Goal: Task Accomplishment & Management: Manage account settings

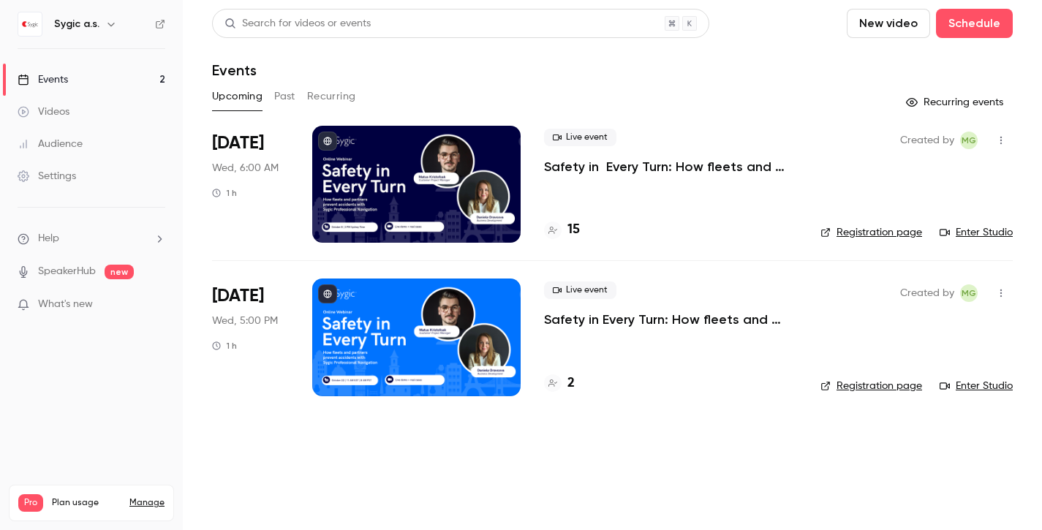
click at [1000, 142] on icon "button" at bounding box center [1002, 140] width 12 height 10
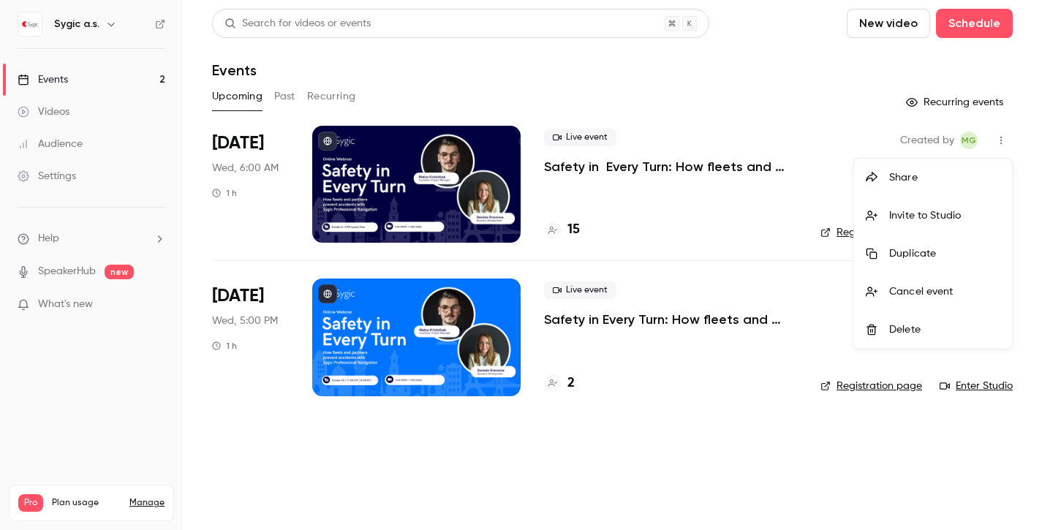
click at [1000, 142] on div at bounding box center [521, 265] width 1042 height 530
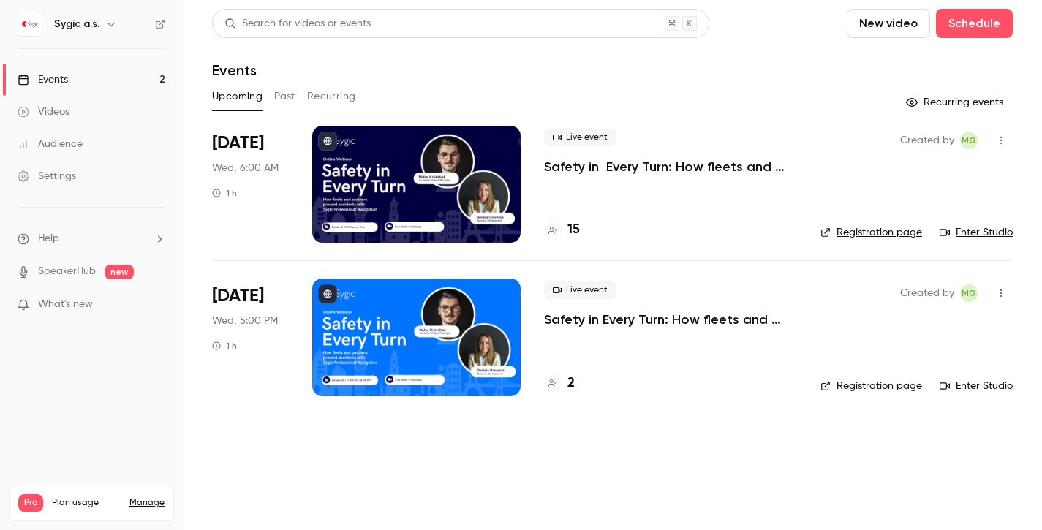
click at [53, 108] on div "Videos" at bounding box center [44, 112] width 52 height 15
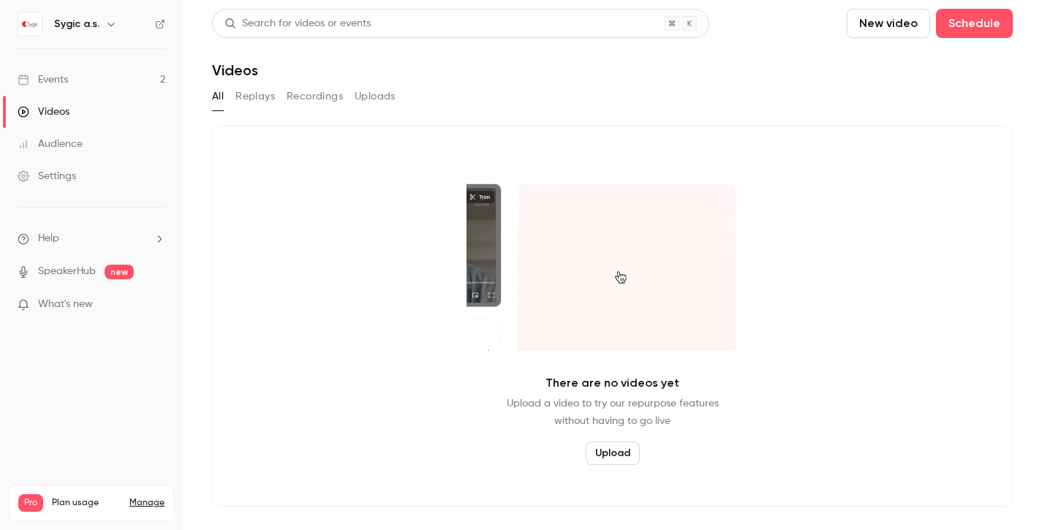
click at [55, 81] on div "Events" at bounding box center [43, 79] width 50 height 15
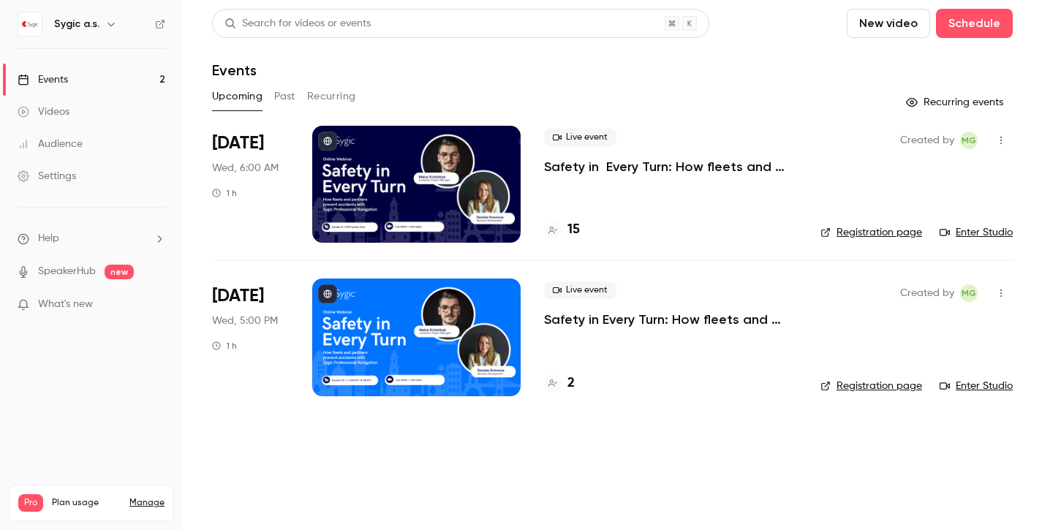
click at [285, 95] on button "Past" at bounding box center [284, 96] width 21 height 23
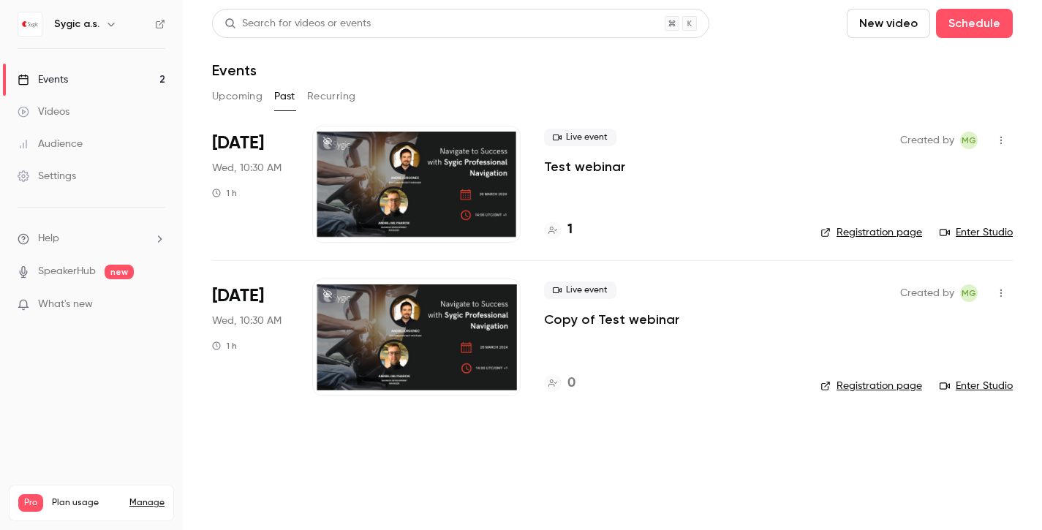
click at [579, 323] on p "Copy of Test webinar" at bounding box center [611, 320] width 135 height 18
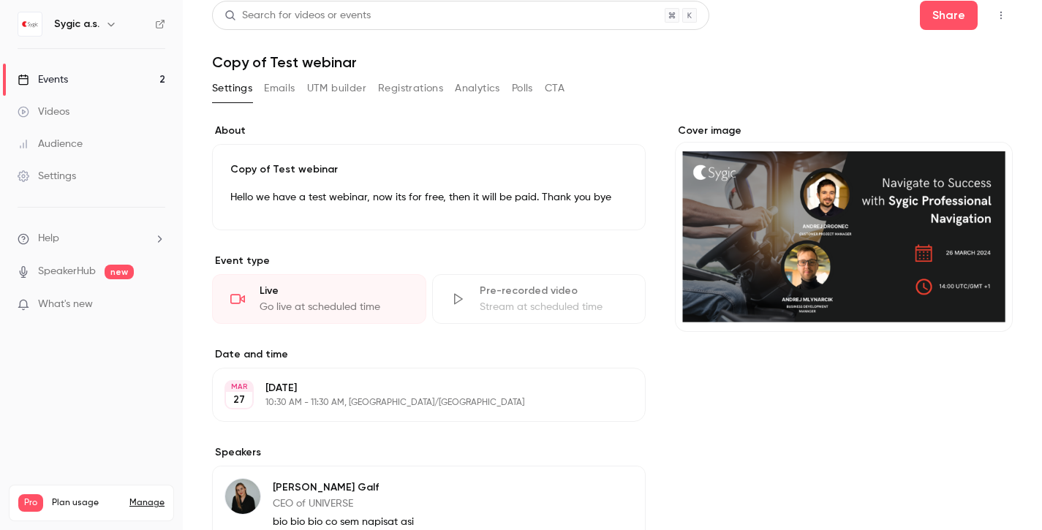
scroll to position [7, 0]
click at [797, 258] on div "Cover image" at bounding box center [844, 228] width 338 height 208
click at [0, 0] on input "Cover image" at bounding box center [0, 0] width 0 height 0
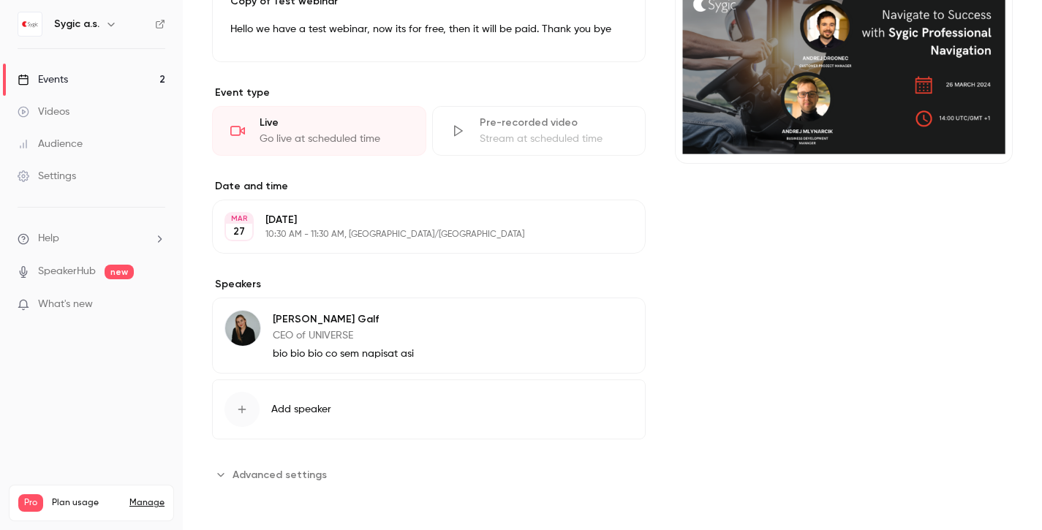
scroll to position [0, 0]
click at [311, 480] on span "Advanced settings" at bounding box center [280, 474] width 94 height 15
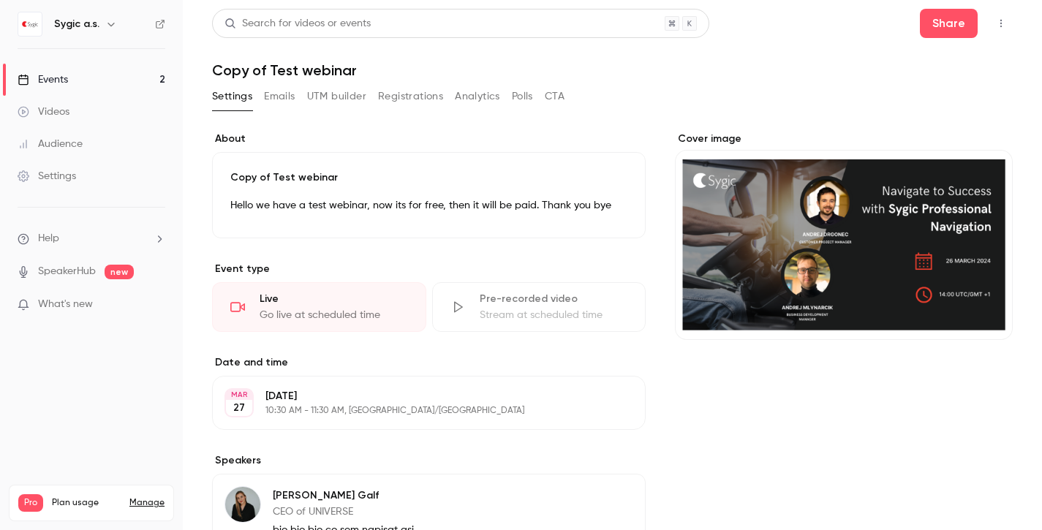
click at [413, 99] on button "Registrations" at bounding box center [410, 96] width 65 height 23
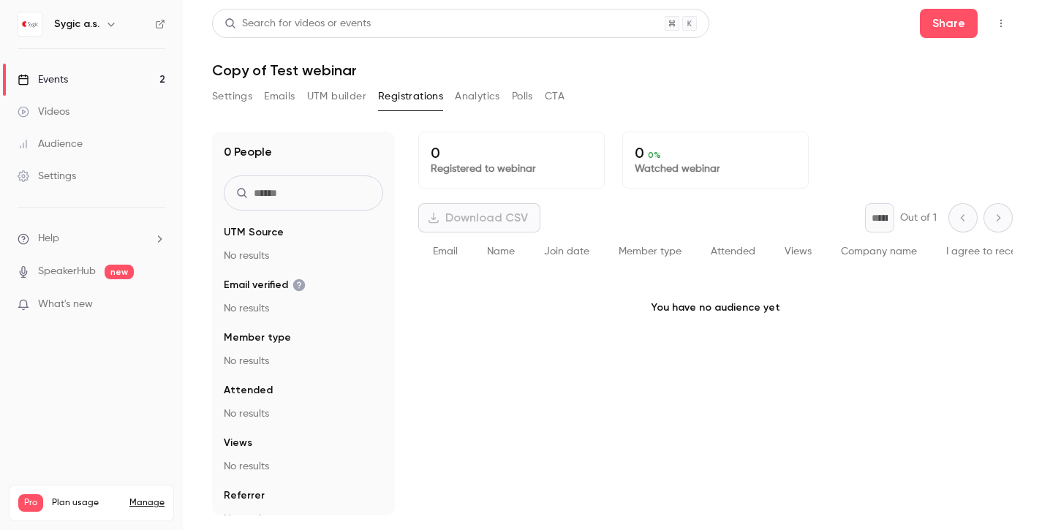
click at [474, 97] on button "Analytics" at bounding box center [477, 96] width 45 height 23
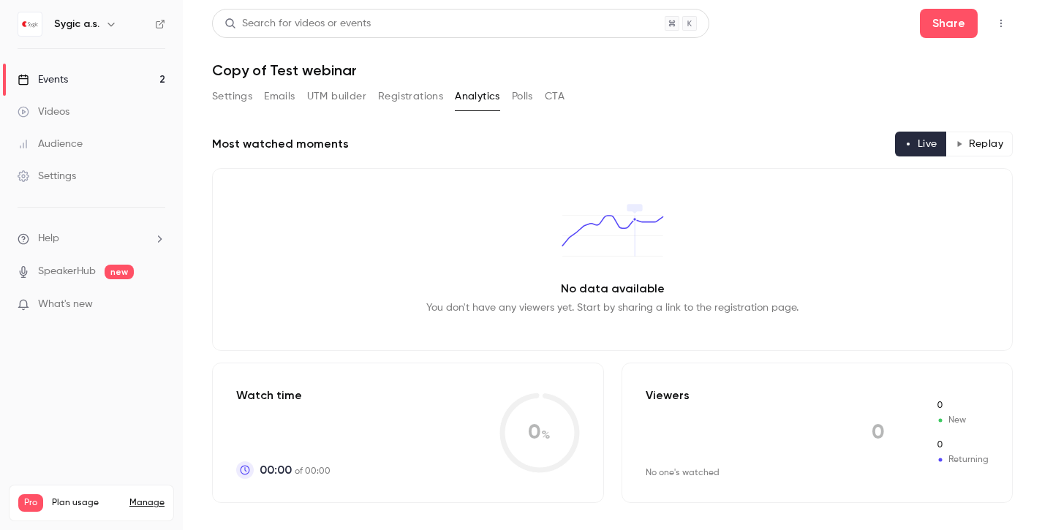
click at [397, 97] on button "Registrations" at bounding box center [410, 96] width 65 height 23
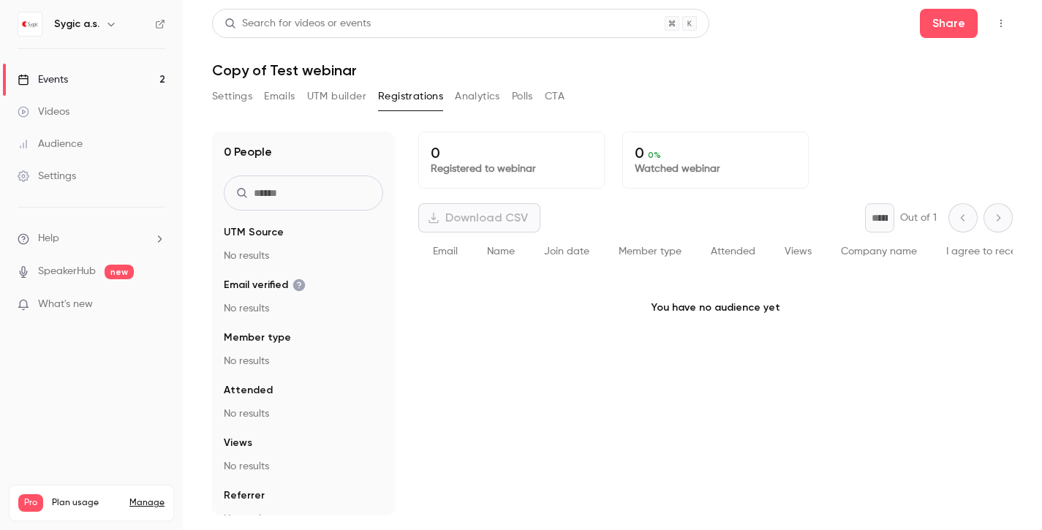
click at [50, 105] on div "Videos" at bounding box center [44, 112] width 52 height 15
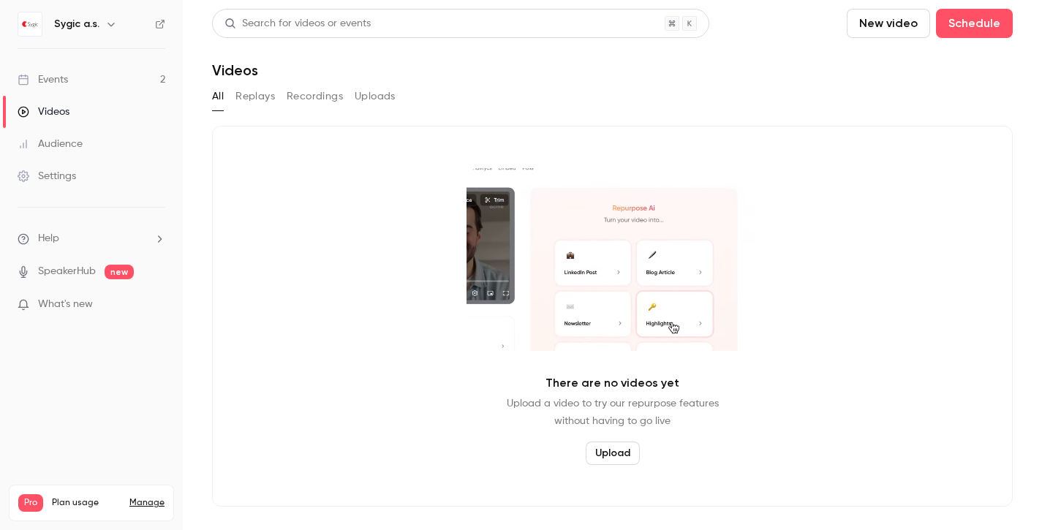
click at [53, 159] on link "Audience" at bounding box center [91, 144] width 183 height 32
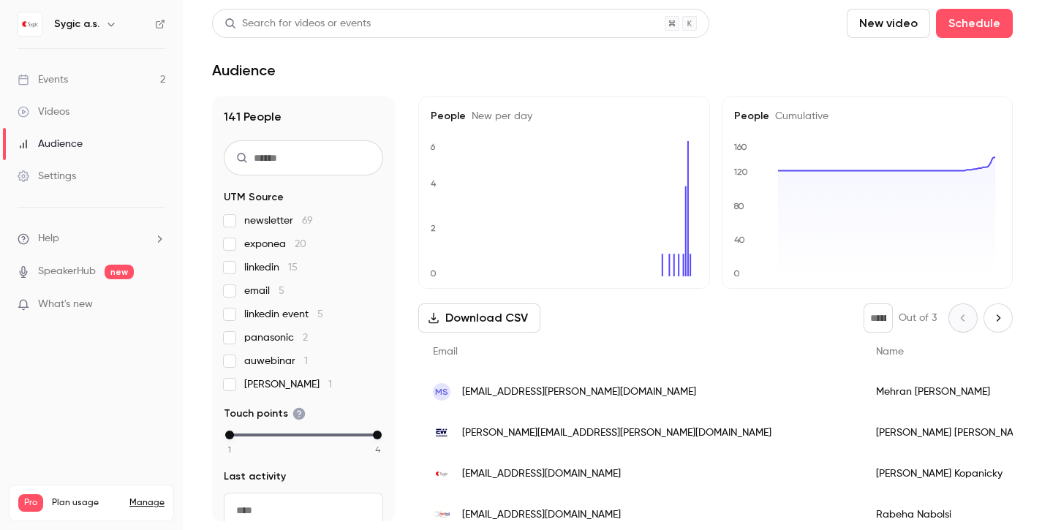
click at [54, 180] on div "Settings" at bounding box center [47, 176] width 59 height 15
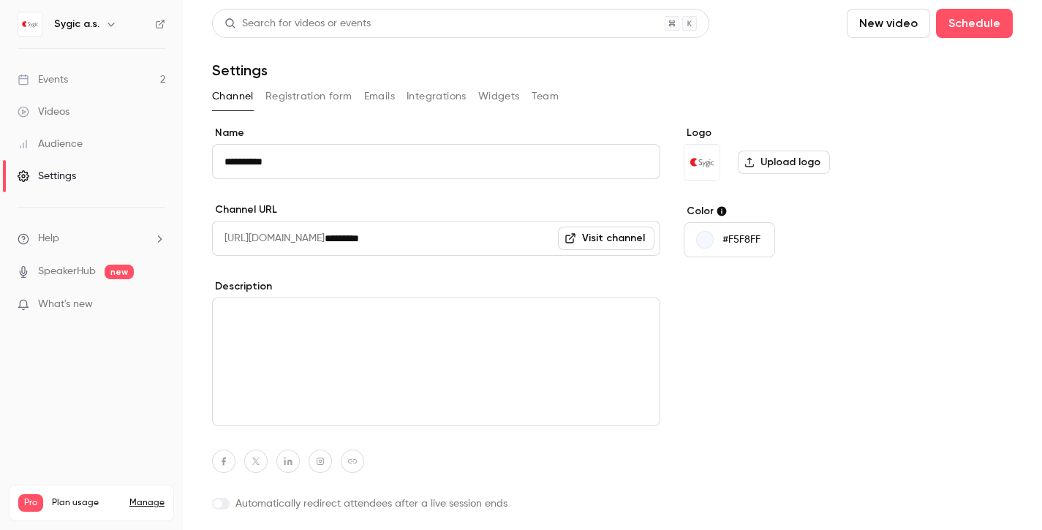
click at [56, 113] on div "Videos" at bounding box center [44, 112] width 52 height 15
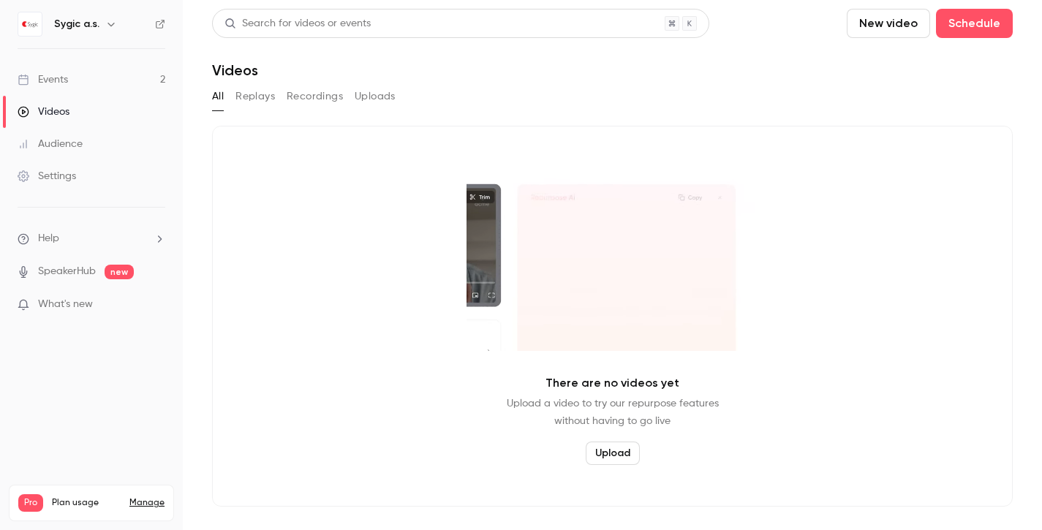
click at [57, 80] on div "Events" at bounding box center [43, 79] width 50 height 15
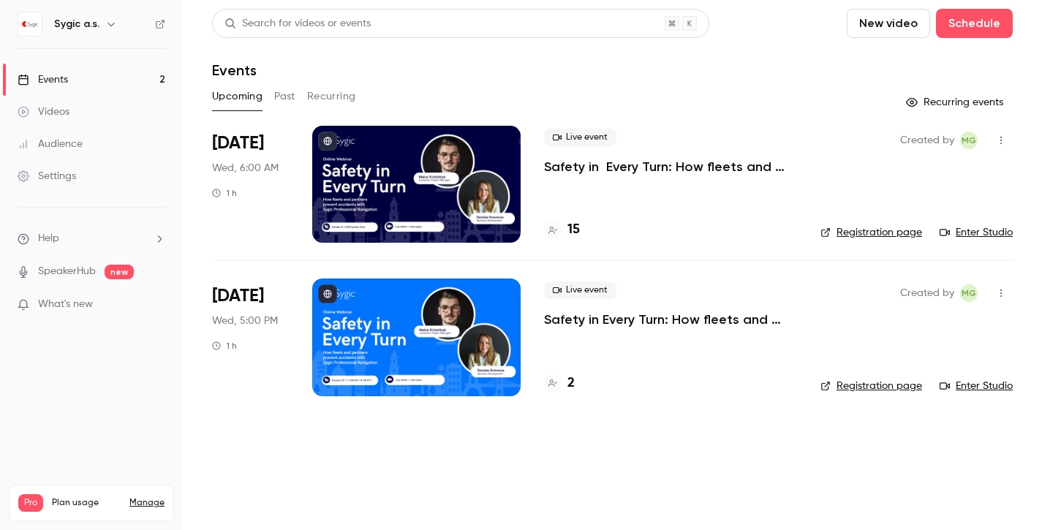
click at [1004, 143] on icon "button" at bounding box center [1002, 140] width 12 height 10
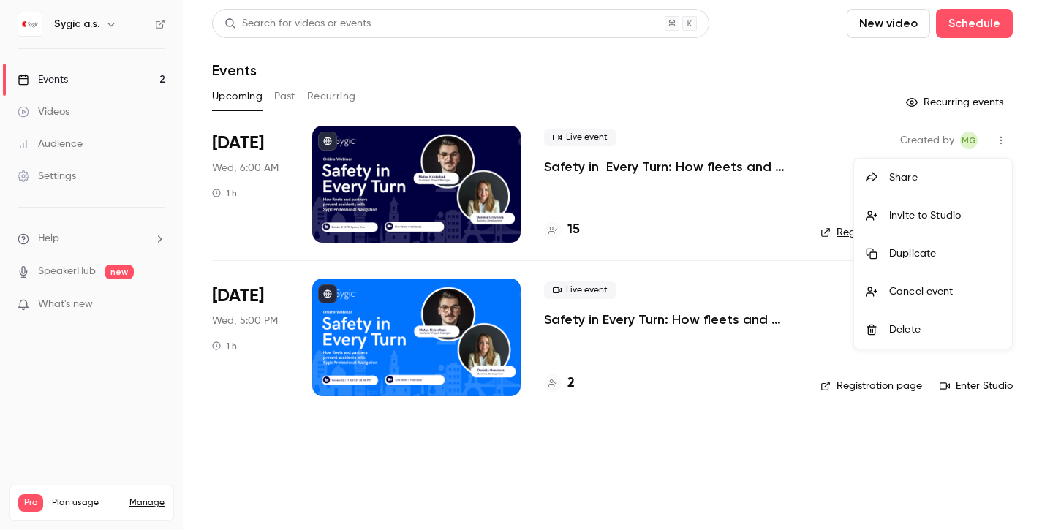
click at [947, 252] on div "Duplicate" at bounding box center [945, 254] width 111 height 15
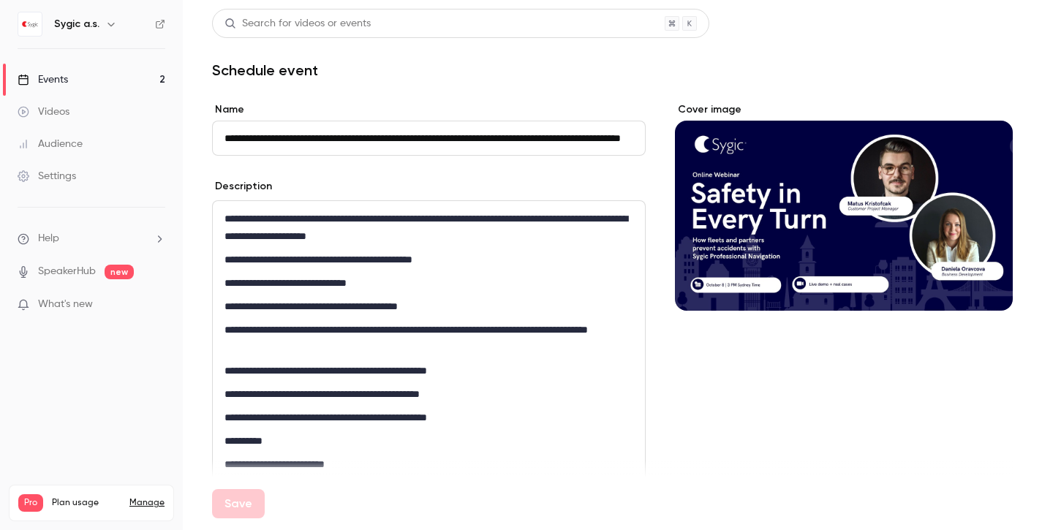
click at [315, 131] on input "**********" at bounding box center [429, 138] width 434 height 35
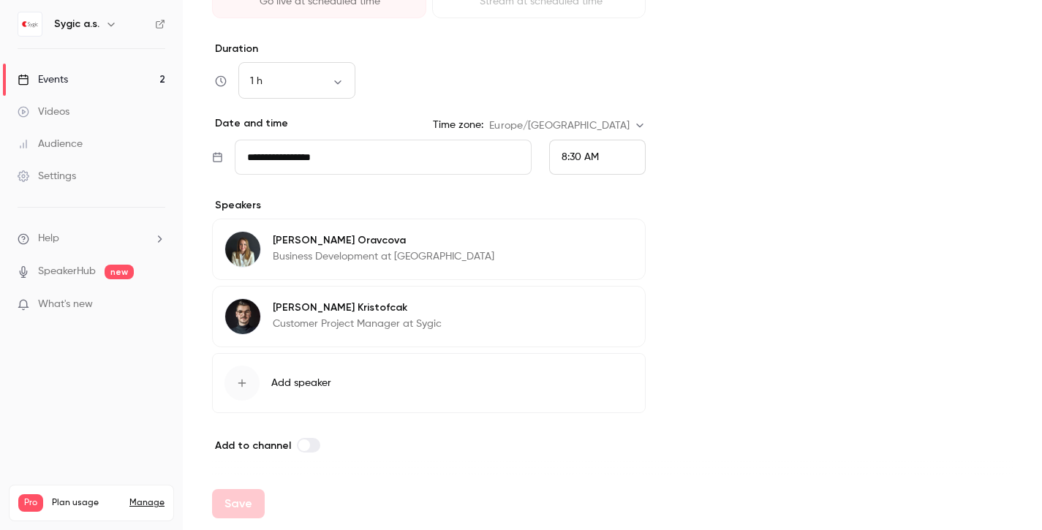
scroll to position [728, 0]
click at [601, 155] on div "8:30 AM" at bounding box center [597, 157] width 97 height 35
click at [594, 183] on div "11:00 AM" at bounding box center [598, 176] width 72 height 15
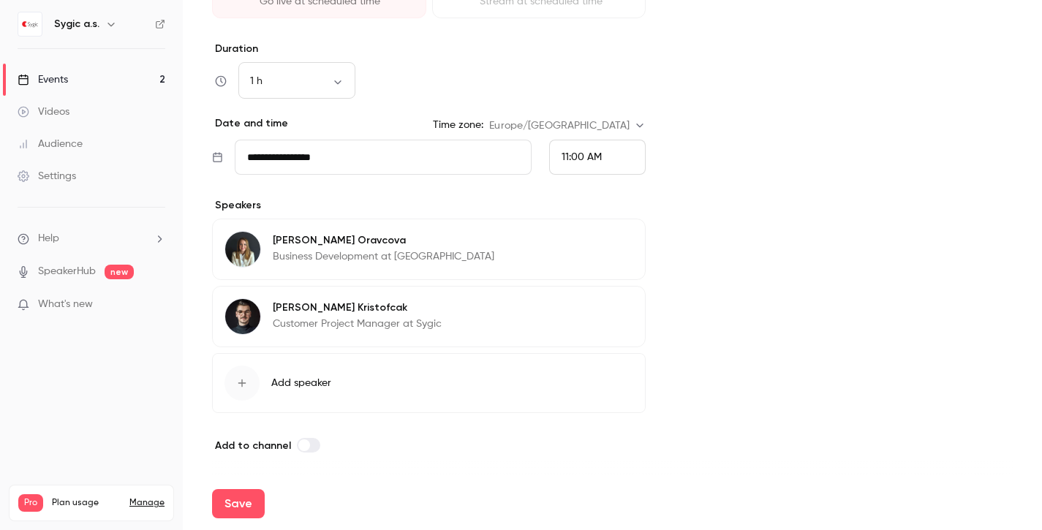
click at [603, 163] on div "11:00 AM" at bounding box center [597, 157] width 97 height 35
click at [589, 208] on span "12:00 PM" at bounding box center [583, 203] width 42 height 10
click at [249, 505] on button "Save" at bounding box center [238, 503] width 53 height 29
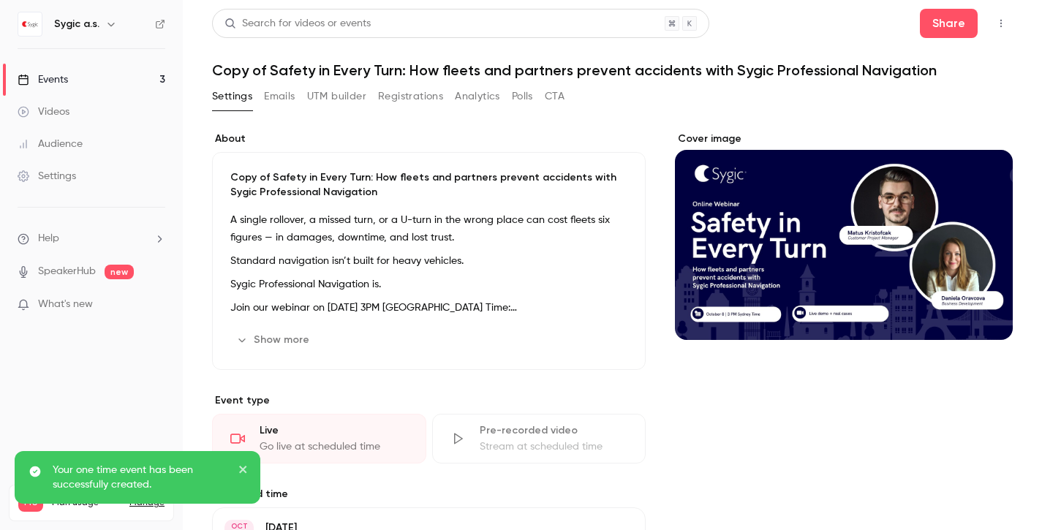
click at [54, 78] on div "Events" at bounding box center [43, 79] width 50 height 15
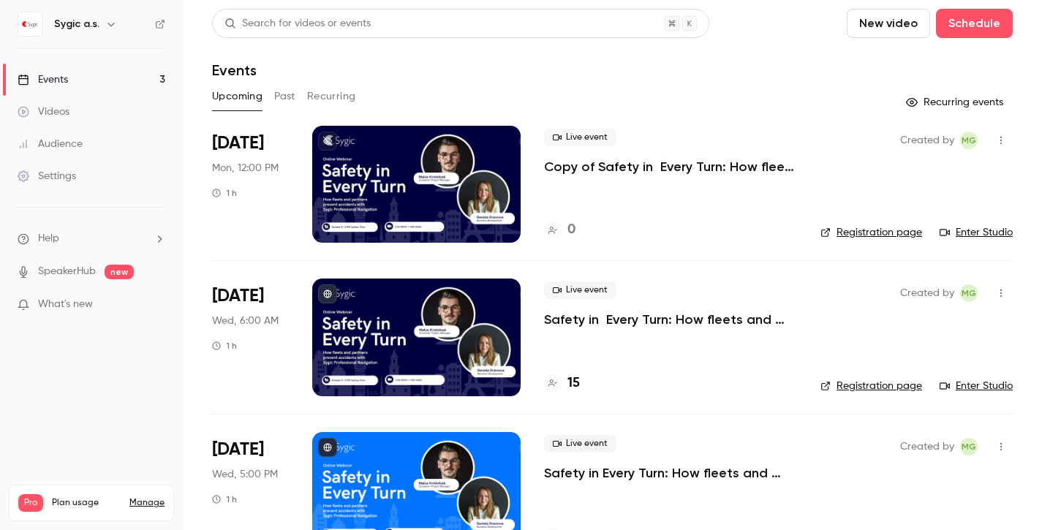
click at [982, 233] on link "Enter Studio" at bounding box center [976, 232] width 73 height 15
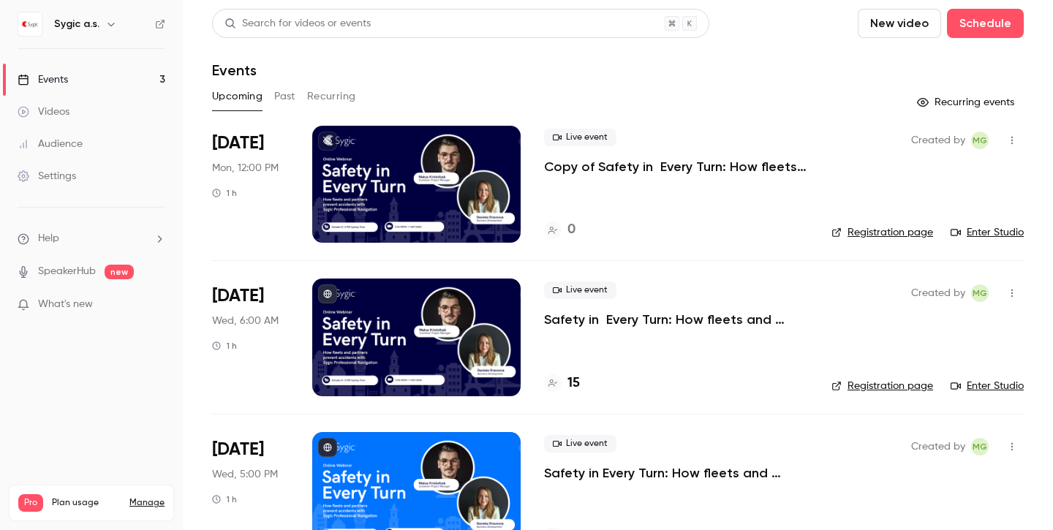
click at [644, 165] on p "Copy of Safety in Every Turn: How fleets and partners prevent accidents with Sy…" at bounding box center [676, 167] width 264 height 18
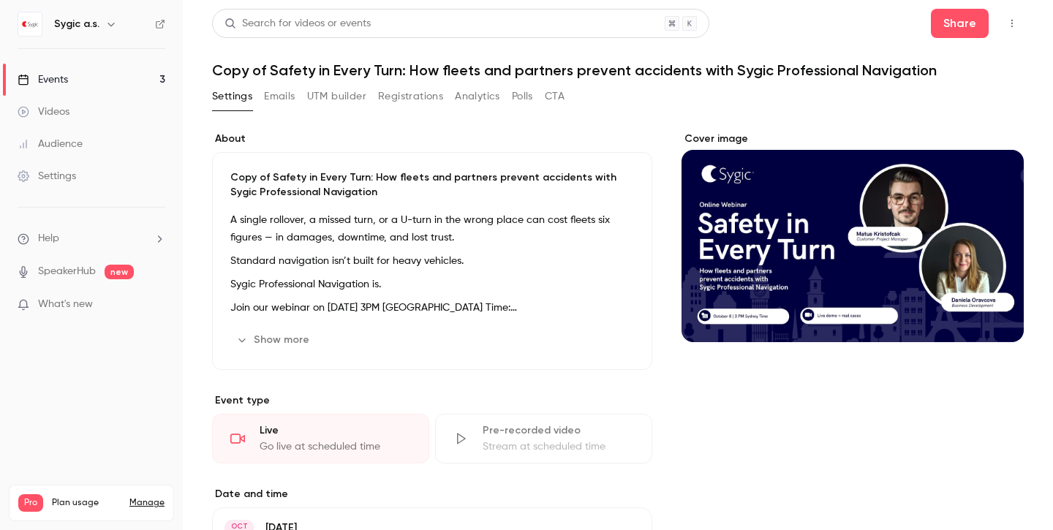
click at [416, 95] on button "Registrations" at bounding box center [410, 96] width 65 height 23
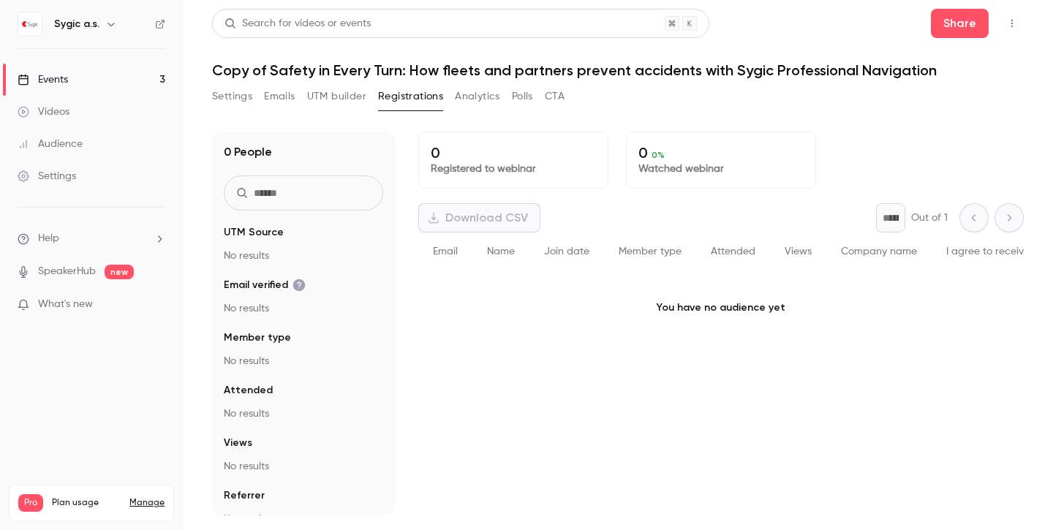
click at [468, 105] on button "Analytics" at bounding box center [477, 96] width 45 height 23
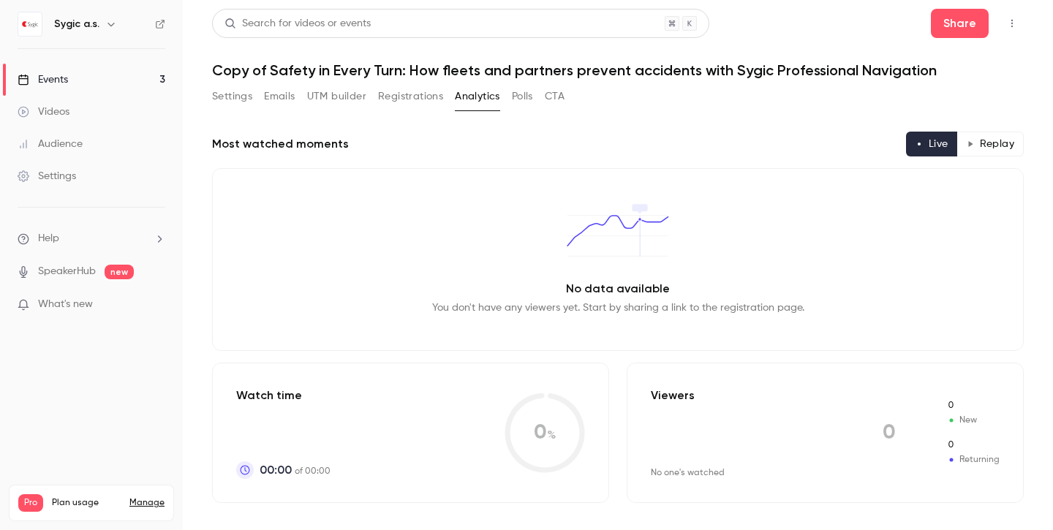
click at [244, 99] on button "Settings" at bounding box center [232, 96] width 40 height 23
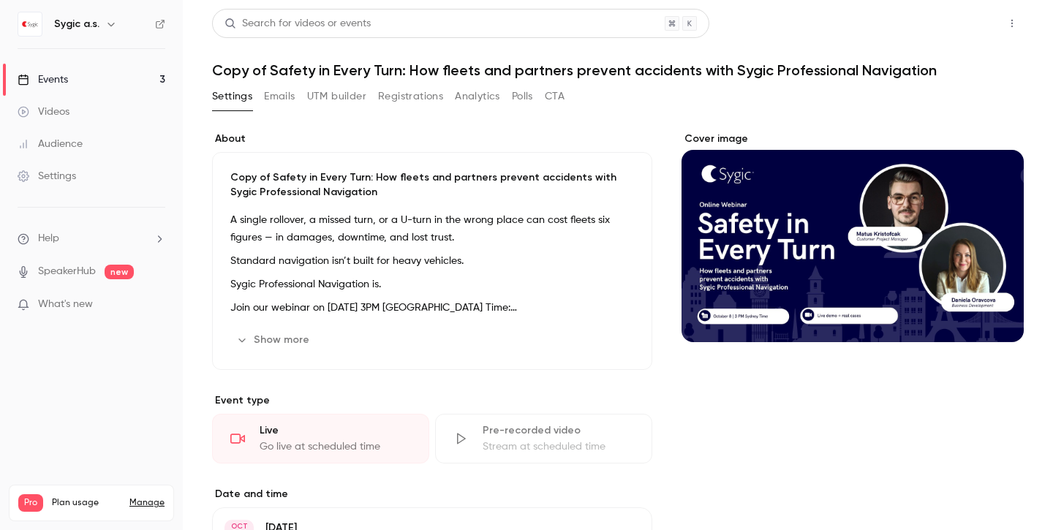
click at [958, 20] on button "Share" at bounding box center [960, 23] width 58 height 29
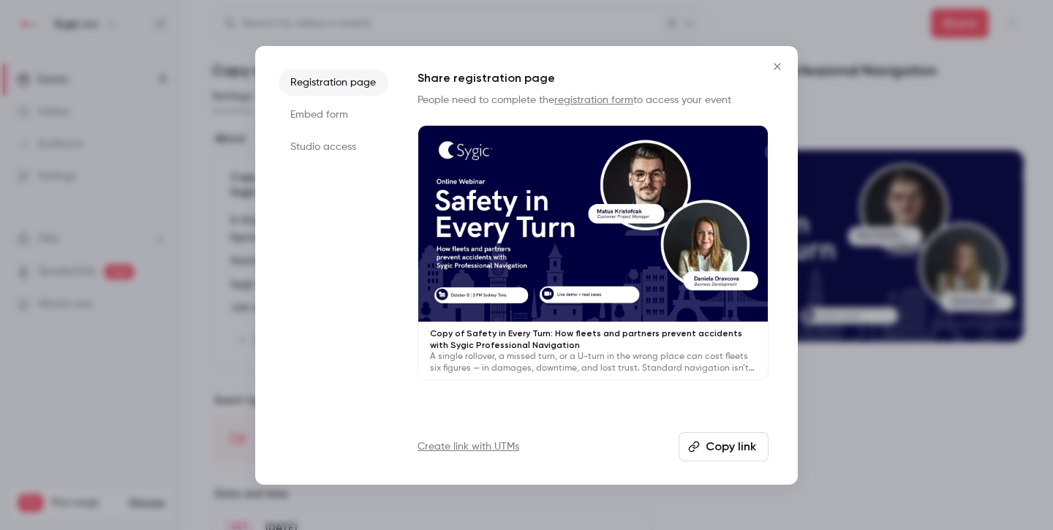
click at [733, 462] on div "Registration page Embed form Studio access Share registration page People need …" at bounding box center [526, 265] width 543 height 439
click at [728, 451] on button "Copy link" at bounding box center [724, 446] width 90 height 29
click at [776, 59] on button "Close" at bounding box center [777, 66] width 29 height 29
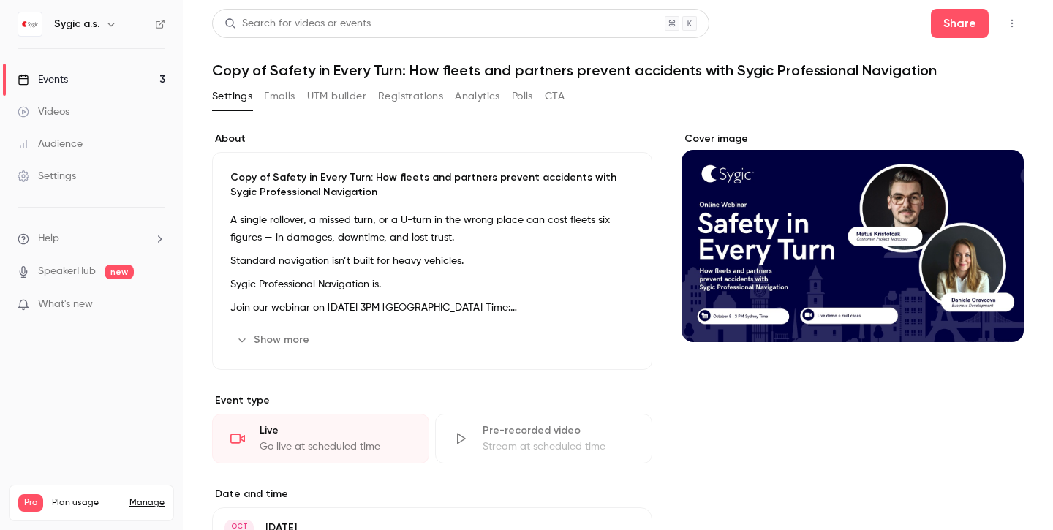
click at [59, 82] on div "Events" at bounding box center [43, 79] width 50 height 15
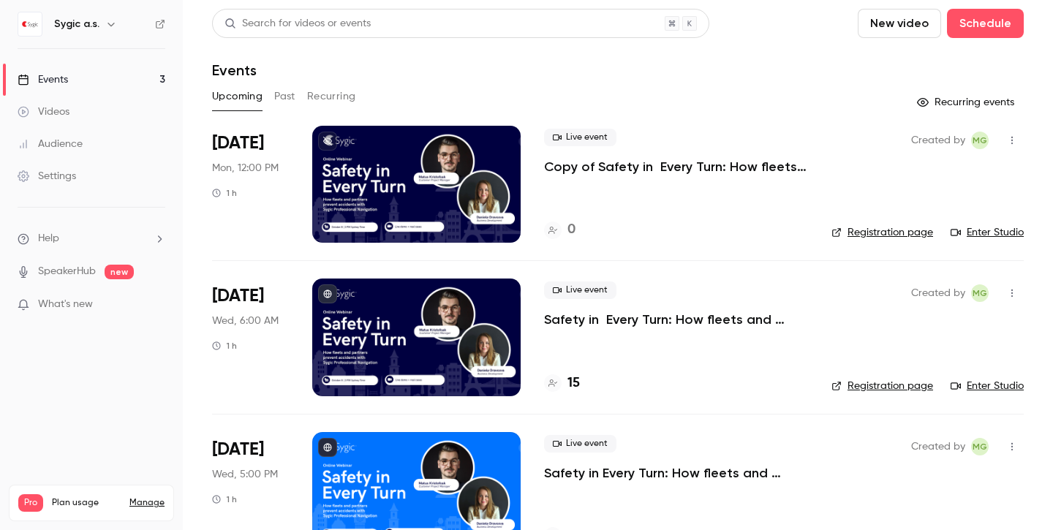
click at [691, 168] on p "Copy of Safety in Every Turn: How fleets and partners prevent accidents with Sy…" at bounding box center [676, 167] width 264 height 18
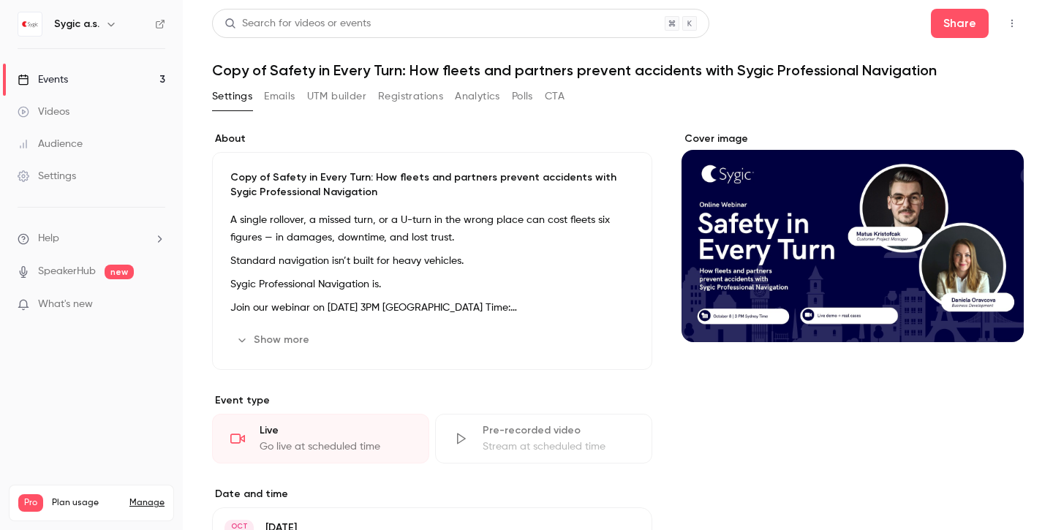
click at [60, 78] on div "Events" at bounding box center [43, 79] width 50 height 15
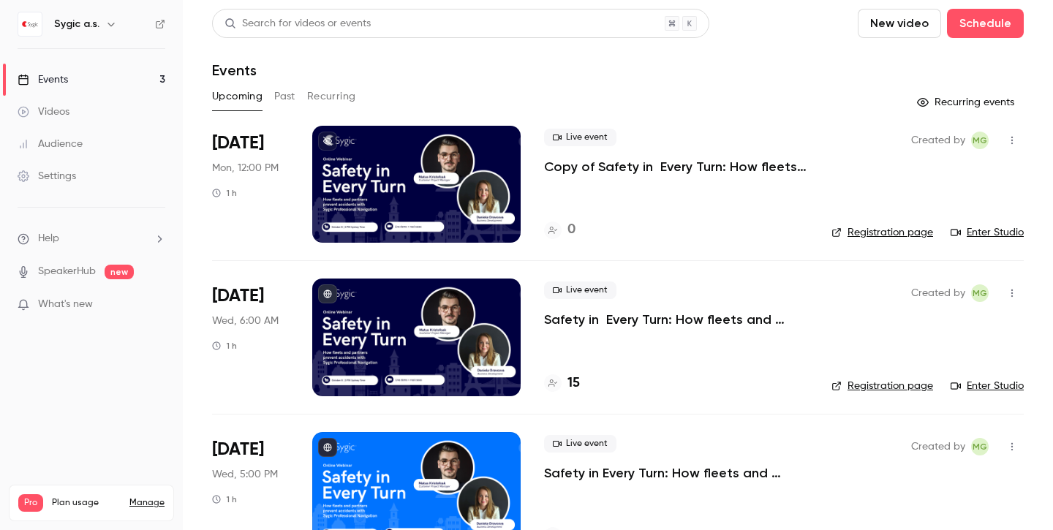
click at [979, 231] on link "Enter Studio" at bounding box center [987, 232] width 73 height 15
click at [617, 168] on p "Copy of Safety in Every Turn: How fleets and partners prevent accidents with Sy…" at bounding box center [676, 167] width 264 height 18
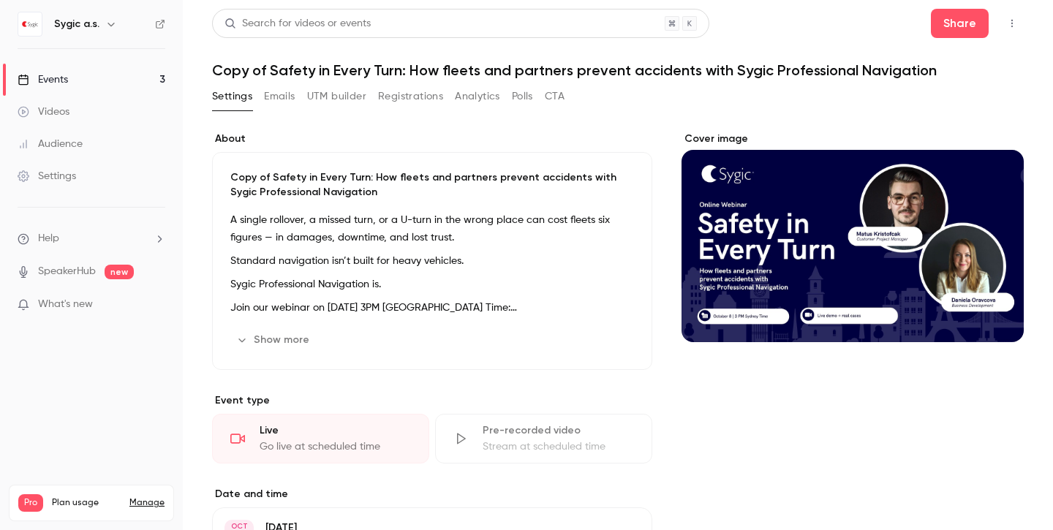
click at [57, 78] on div "Events" at bounding box center [43, 79] width 50 height 15
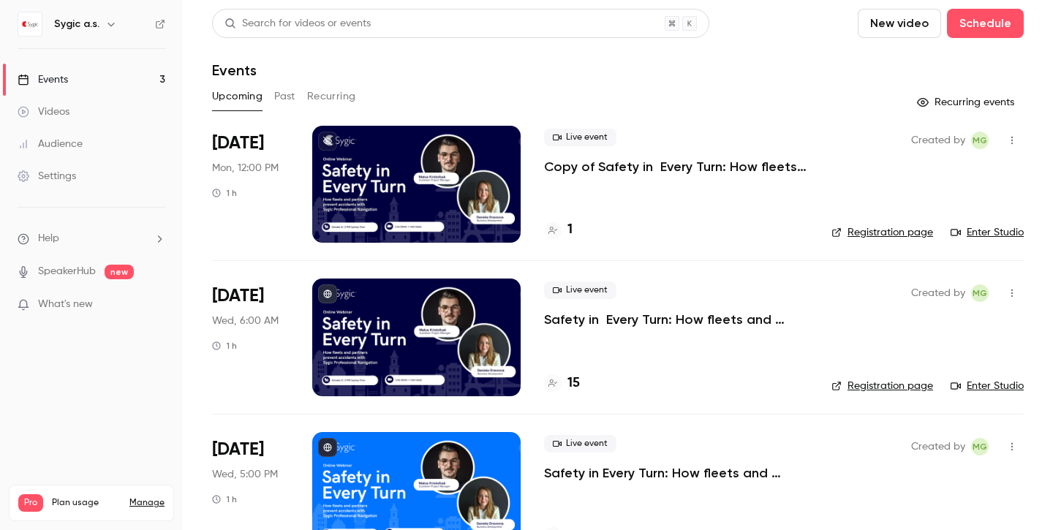
click at [436, 160] on div at bounding box center [416, 184] width 208 height 117
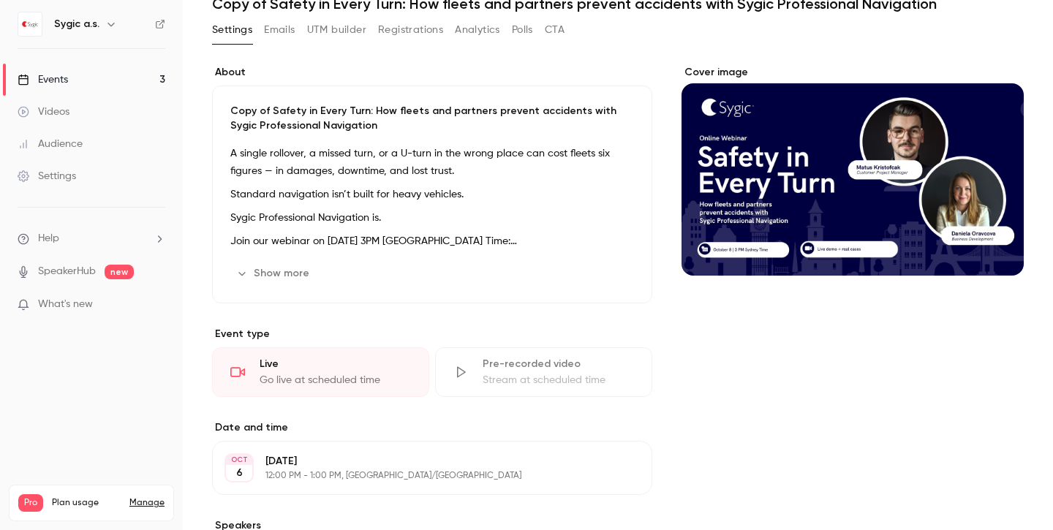
scroll to position [361, 0]
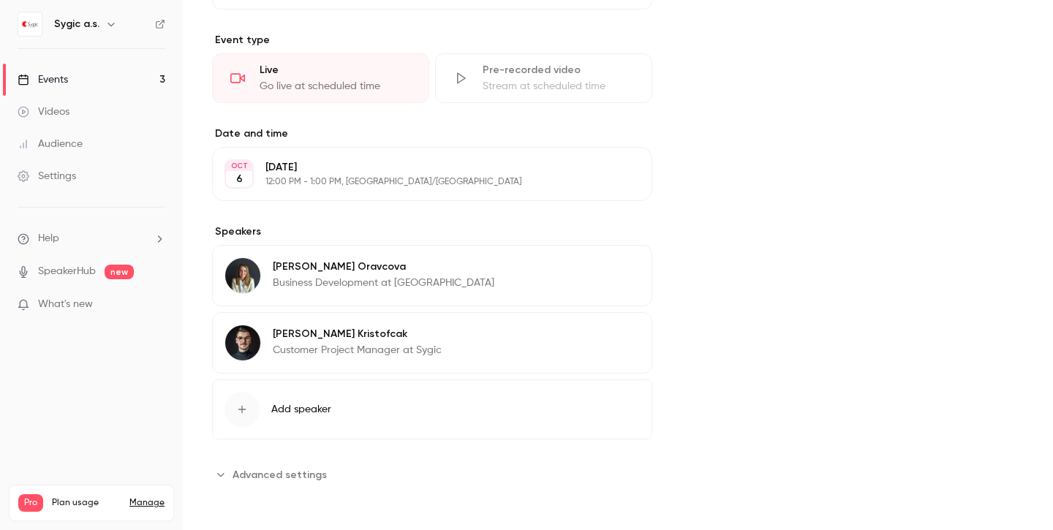
click at [409, 172] on p "[DATE]" at bounding box center [420, 167] width 309 height 15
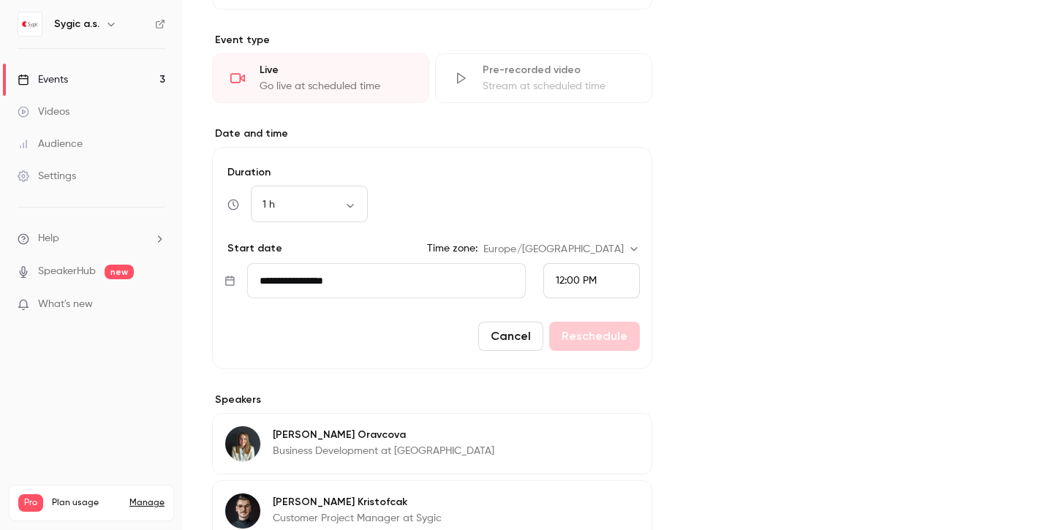
click at [613, 279] on div "12:00 PM" at bounding box center [592, 280] width 97 height 35
click at [585, 78] on span "10:30 AM" at bounding box center [577, 81] width 42 height 10
click at [595, 331] on button "Reschedule" at bounding box center [594, 336] width 91 height 29
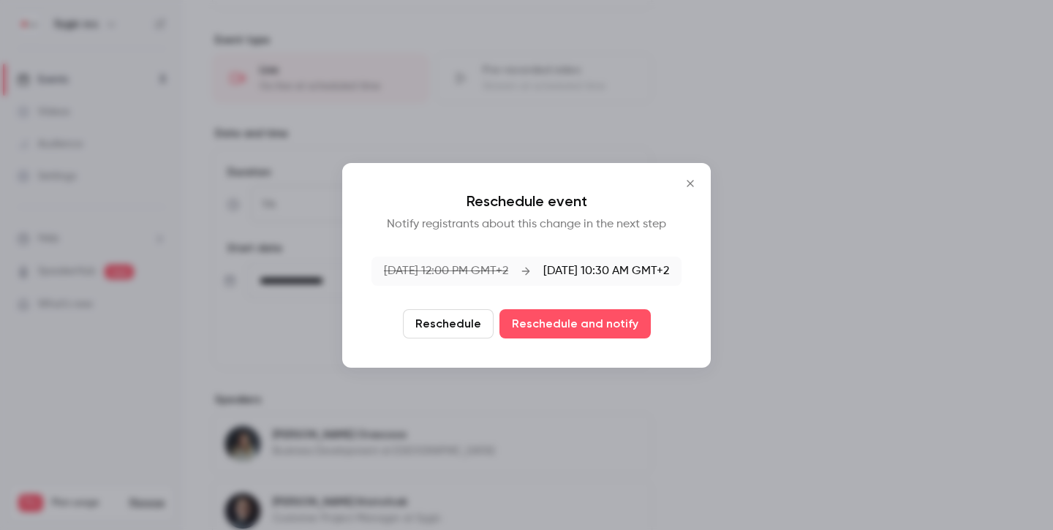
click at [445, 320] on button "Reschedule" at bounding box center [448, 323] width 91 height 29
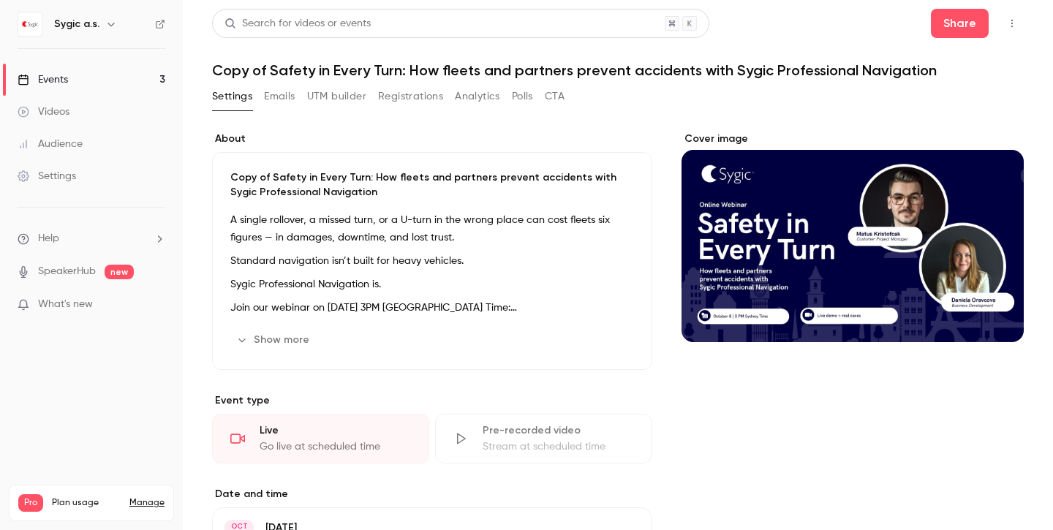
scroll to position [0, 0]
click at [62, 81] on div "Events" at bounding box center [43, 79] width 50 height 15
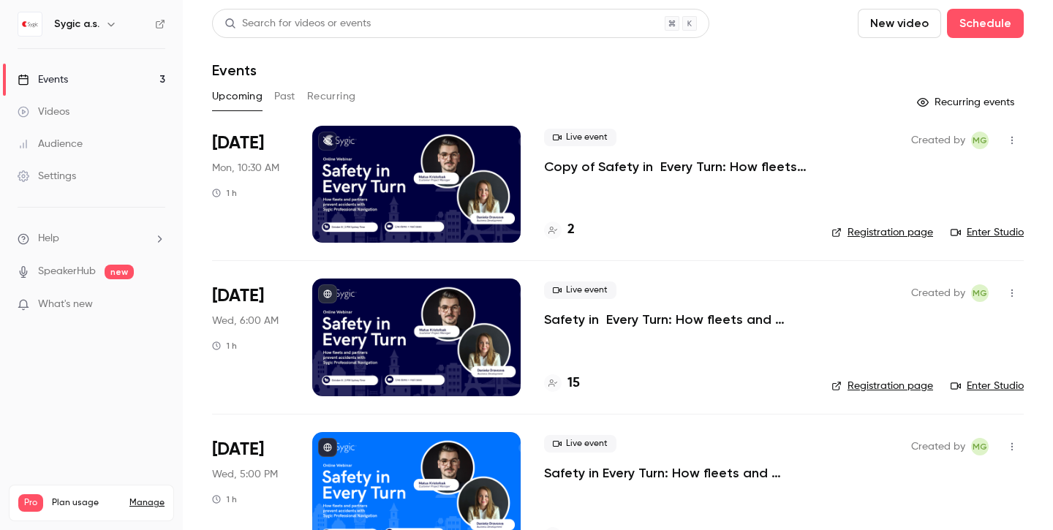
click at [992, 236] on link "Enter Studio" at bounding box center [987, 232] width 73 height 15
click at [575, 162] on p "Copy of Safety in Every Turn: How fleets and partners prevent accidents with Sy…" at bounding box center [676, 167] width 264 height 18
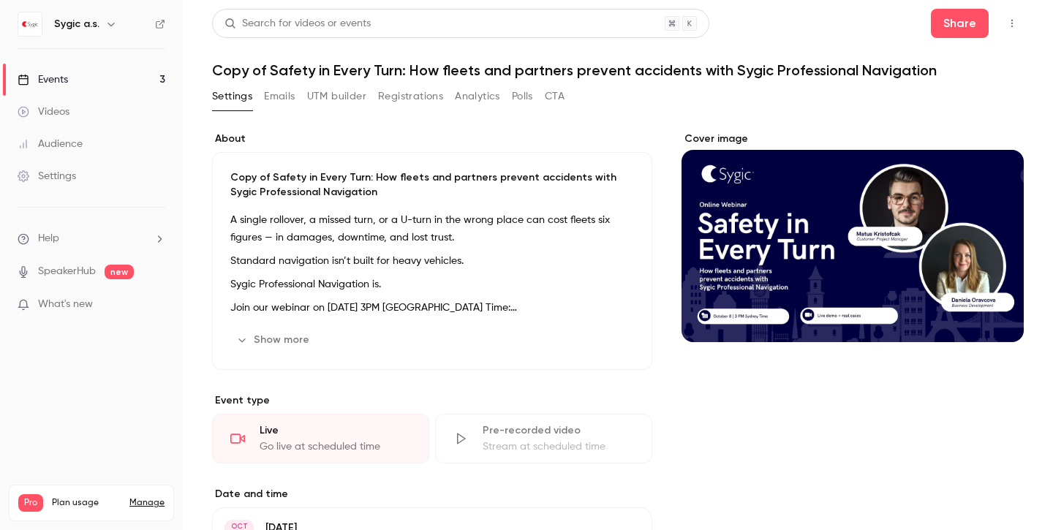
click at [513, 99] on button "Polls" at bounding box center [522, 96] width 21 height 23
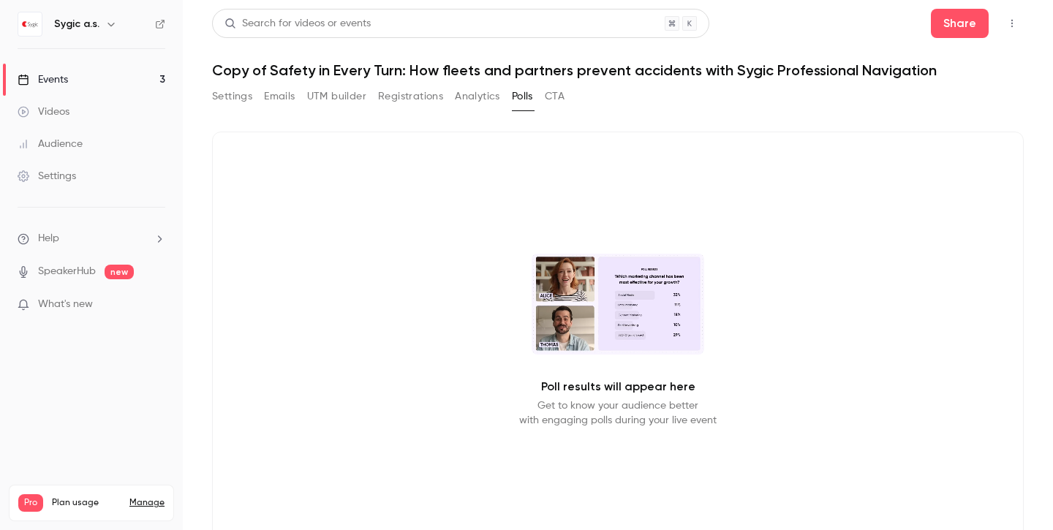
click at [486, 98] on button "Analytics" at bounding box center [477, 96] width 45 height 23
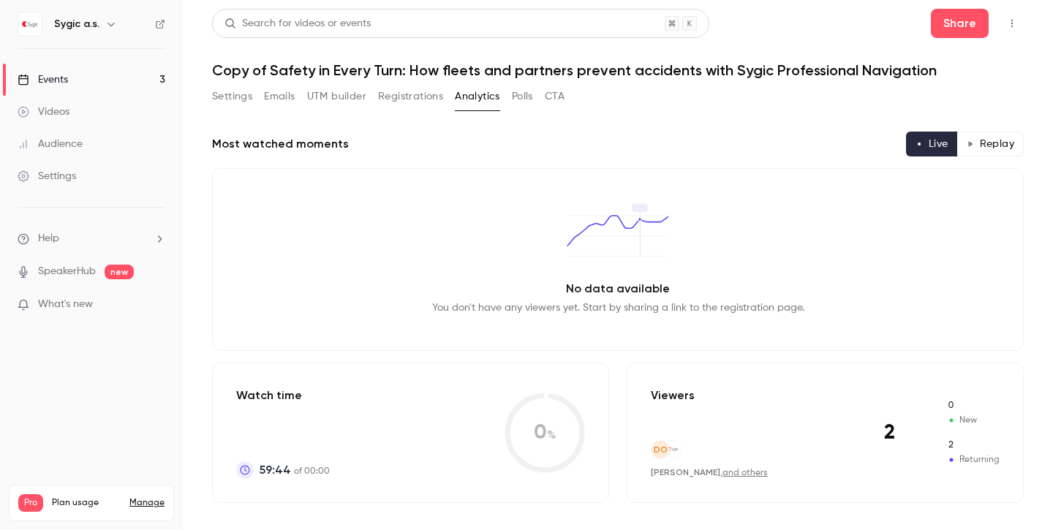
click at [433, 99] on button "Registrations" at bounding box center [410, 96] width 65 height 23
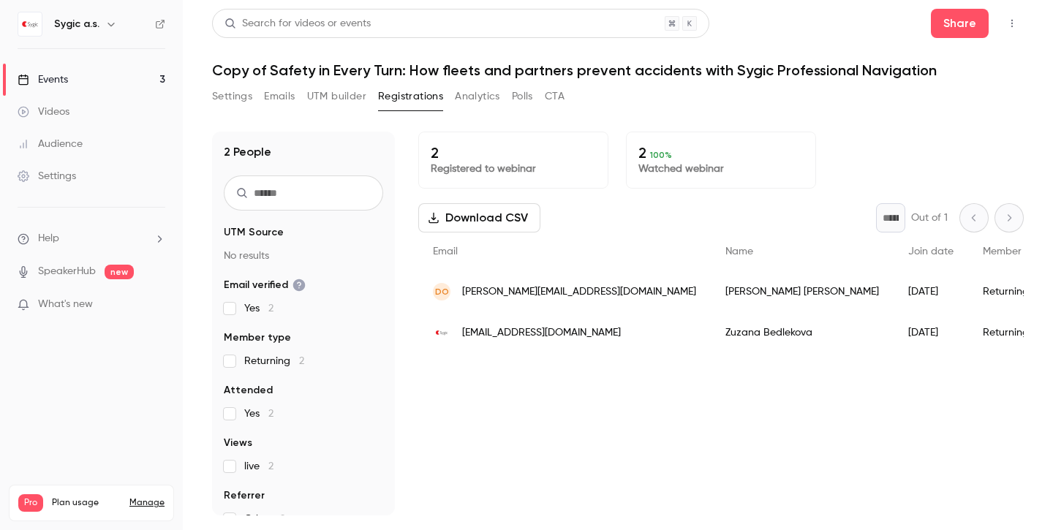
click at [325, 109] on div "Settings Emails UTM builder Registrations Analytics Polls CTA" at bounding box center [388, 99] width 353 height 29
click at [325, 99] on button "UTM builder" at bounding box center [336, 96] width 59 height 23
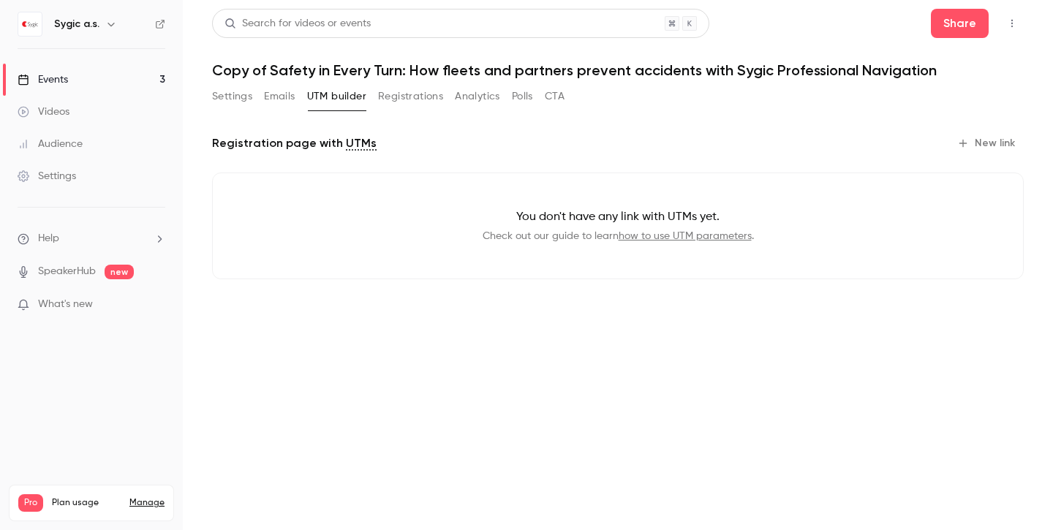
click at [284, 100] on button "Emails" at bounding box center [279, 96] width 31 height 23
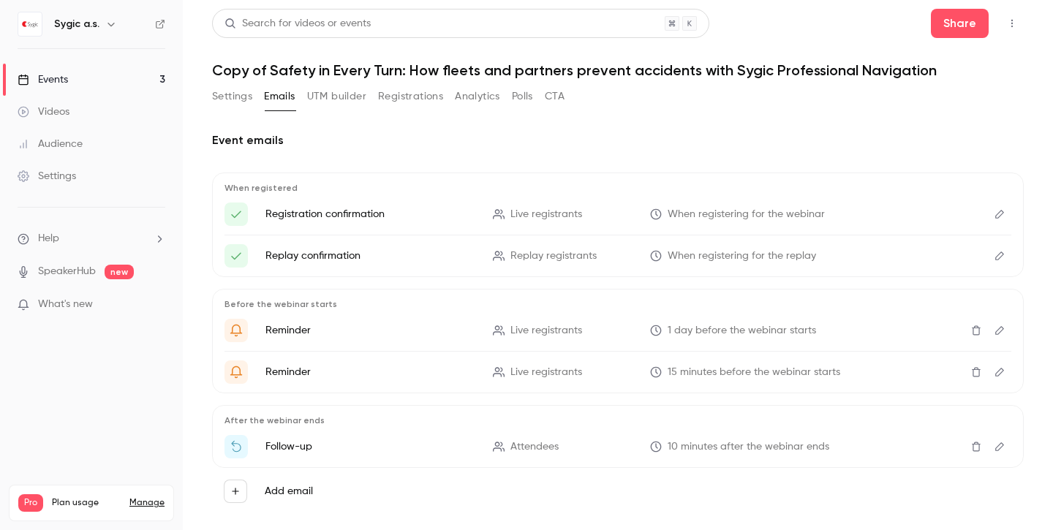
click at [237, 102] on button "Settings" at bounding box center [232, 96] width 40 height 23
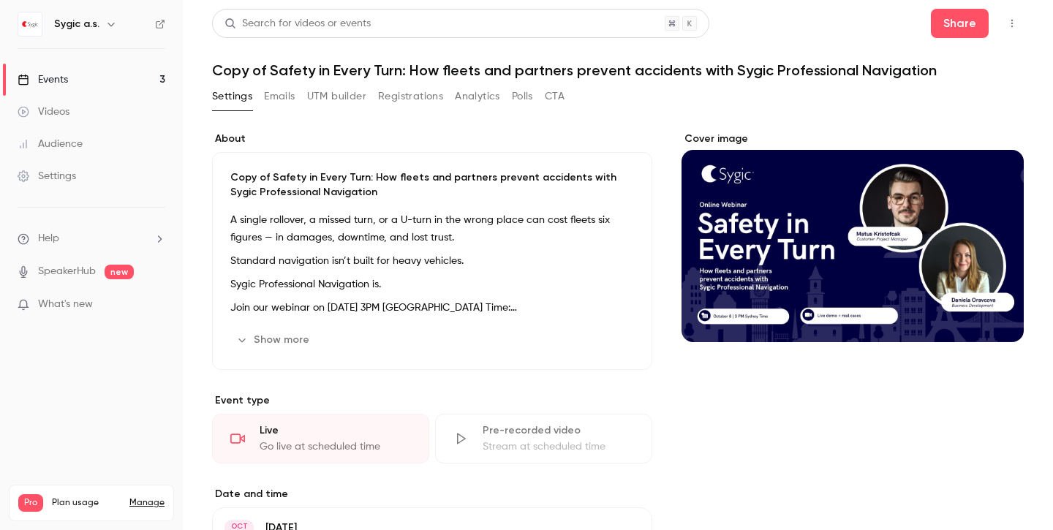
click at [69, 116] on div "Videos" at bounding box center [44, 112] width 52 height 15
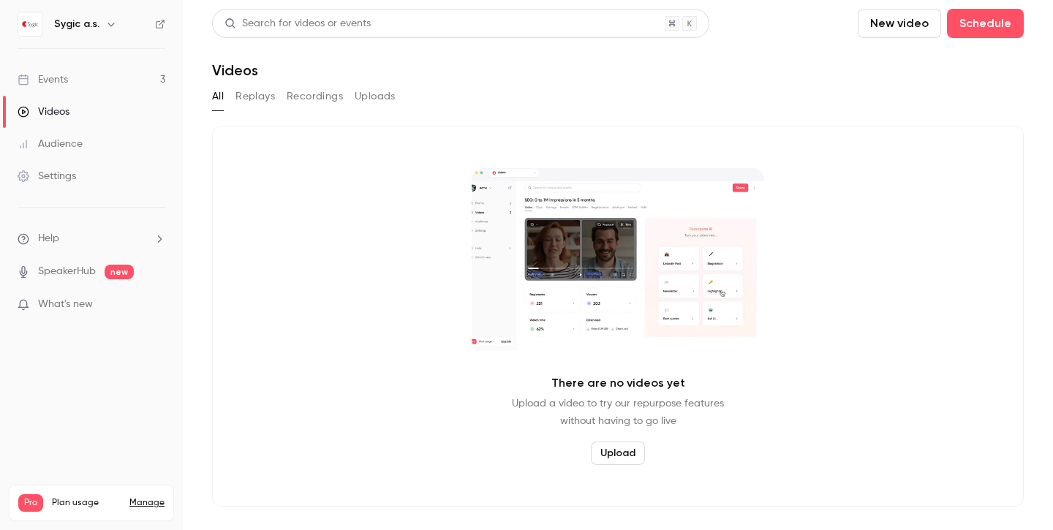
click at [53, 80] on div "Events" at bounding box center [43, 79] width 50 height 15
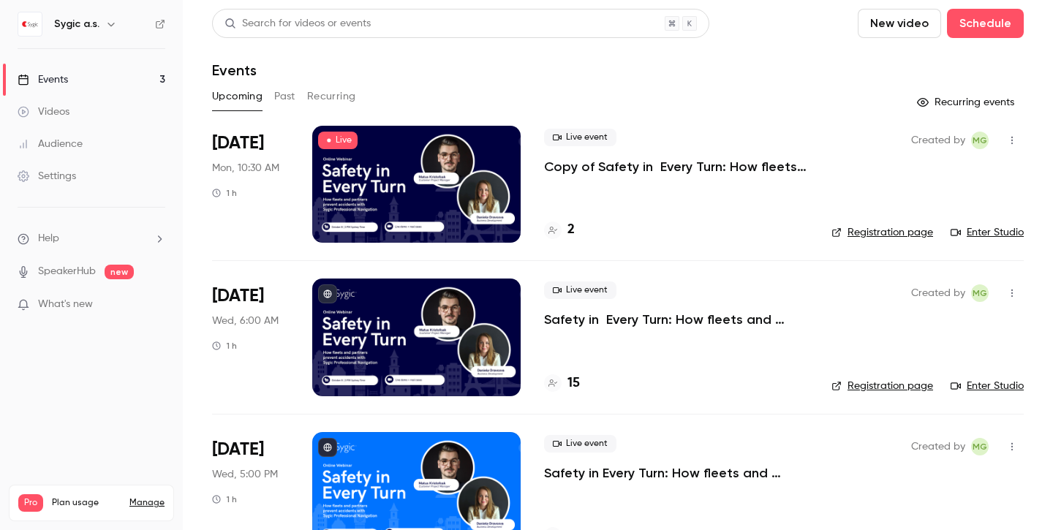
click at [617, 168] on p "Copy of Safety in Every Turn: How fleets and partners prevent accidents with Sy…" at bounding box center [676, 167] width 264 height 18
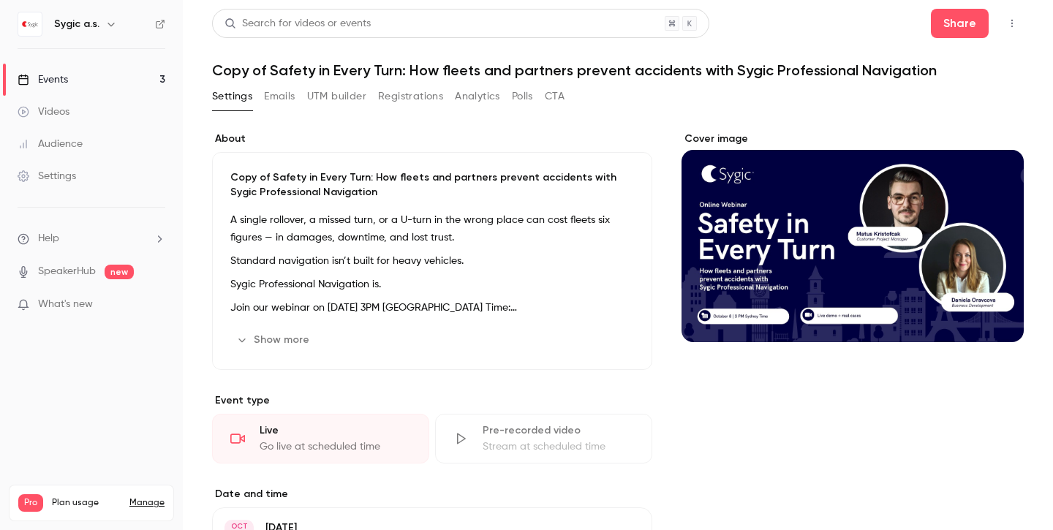
click at [1012, 27] on icon "button" at bounding box center [1013, 23] width 12 height 10
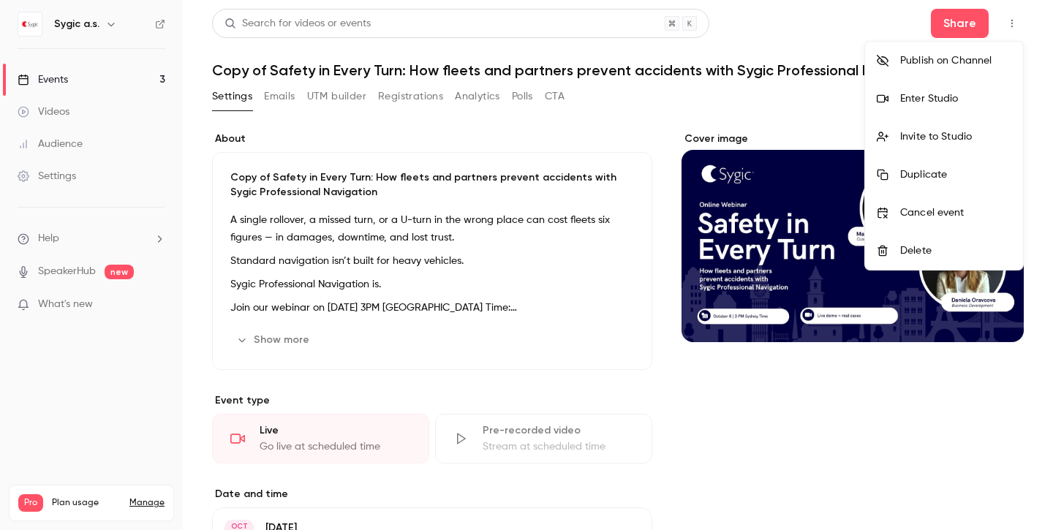
click at [915, 138] on div "Invite to Studio" at bounding box center [956, 136] width 111 height 15
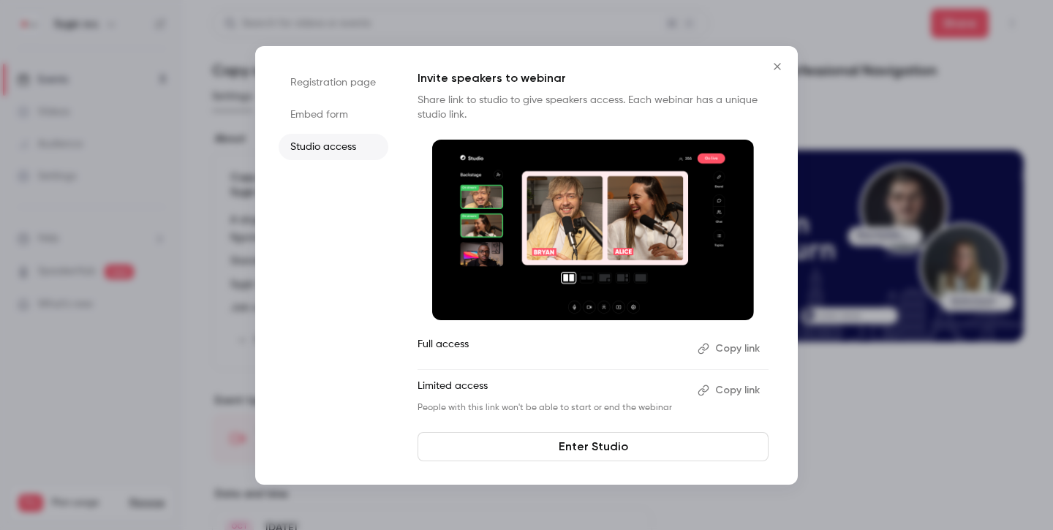
click at [711, 350] on button "Copy link" at bounding box center [730, 348] width 77 height 23
click at [313, 111] on li "Embed form" at bounding box center [334, 115] width 110 height 26
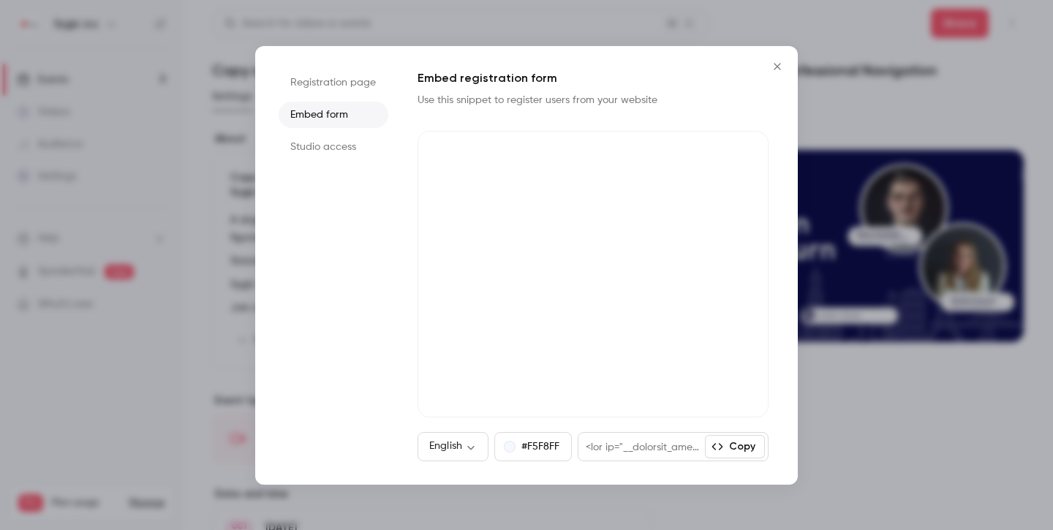
click at [329, 82] on li "Registration page" at bounding box center [334, 82] width 110 height 26
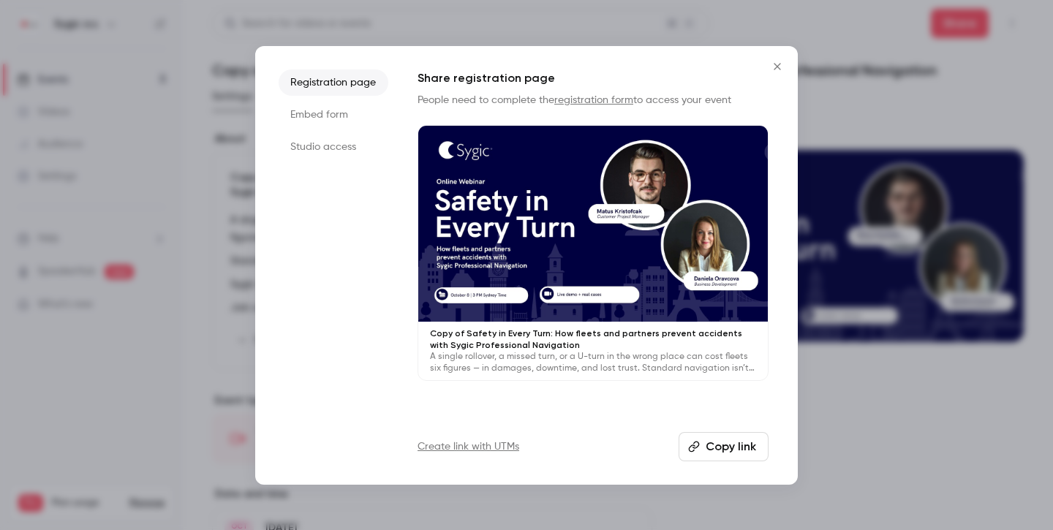
click at [328, 146] on li "Studio access" at bounding box center [334, 147] width 110 height 26
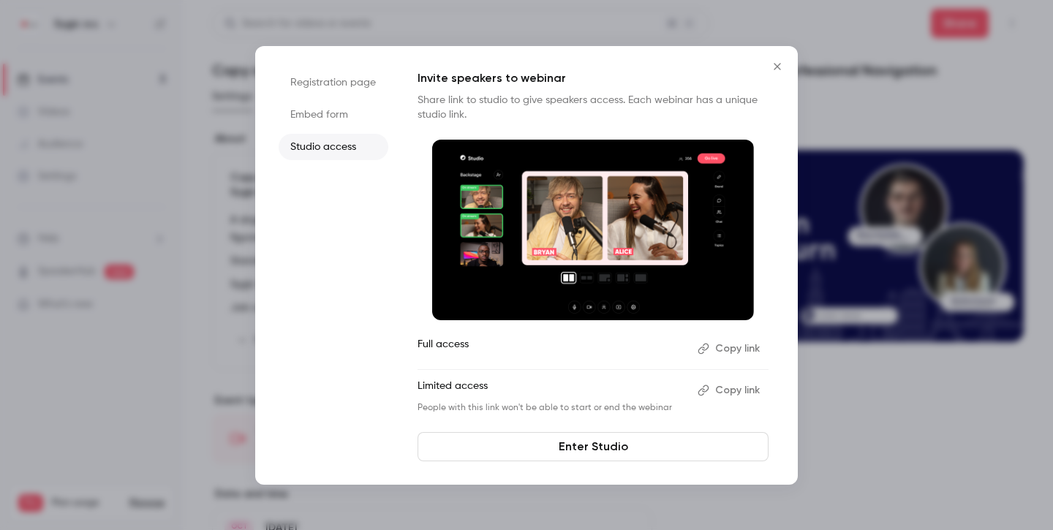
click at [777, 63] on icon "Close" at bounding box center [778, 67] width 18 height 12
